Goal: Unclear: Browse casually

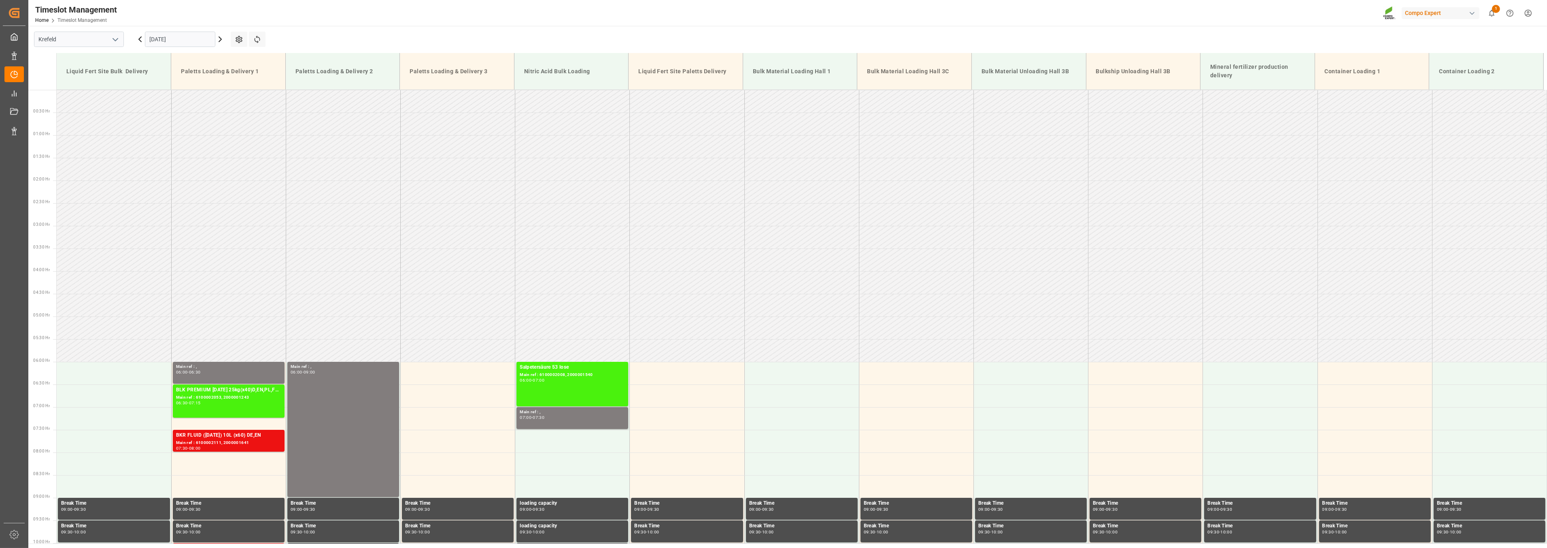
scroll to position [186, 0]
